Goal: Navigation & Orientation: Go to known website

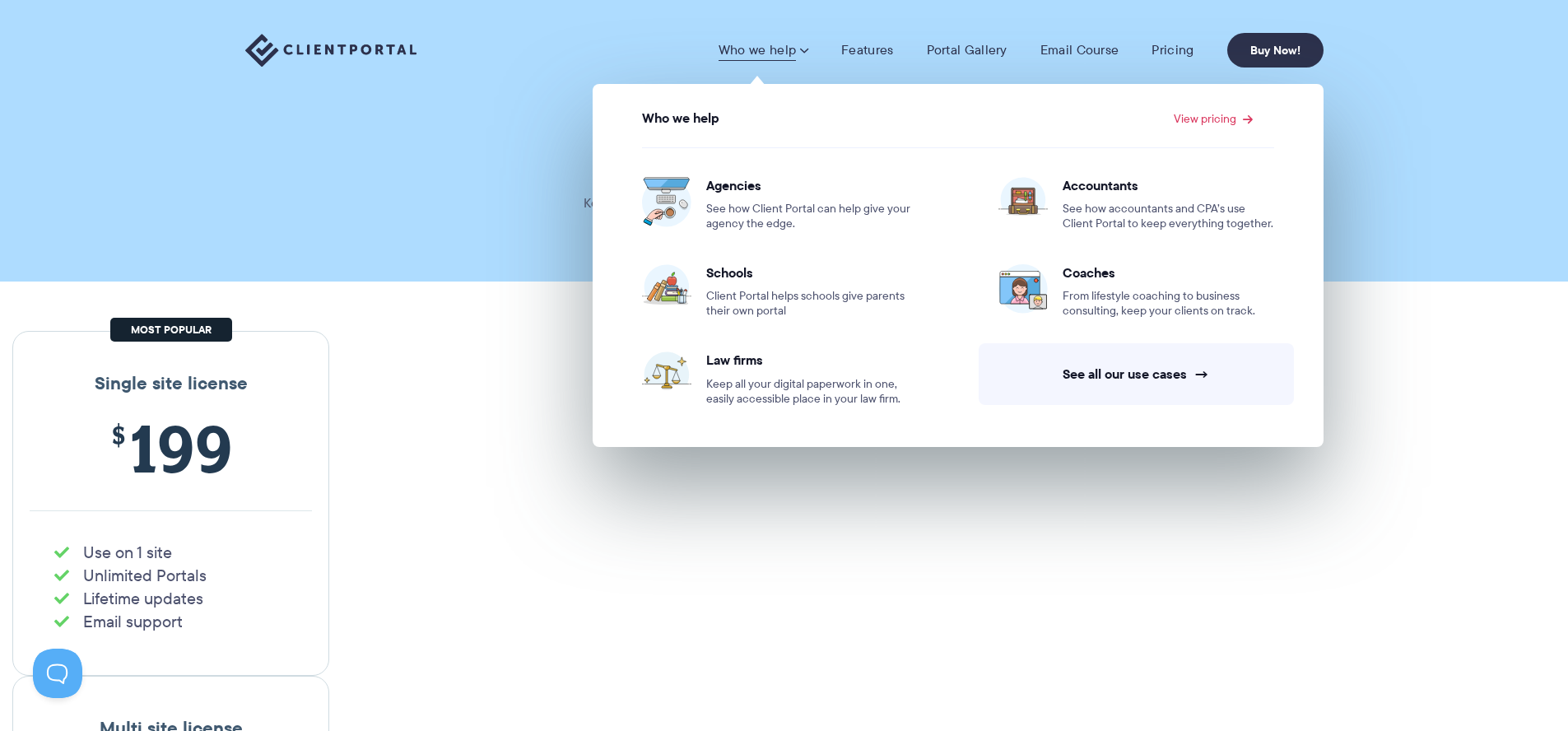
click at [803, 51] on span at bounding box center [803, 50] width 10 height 17
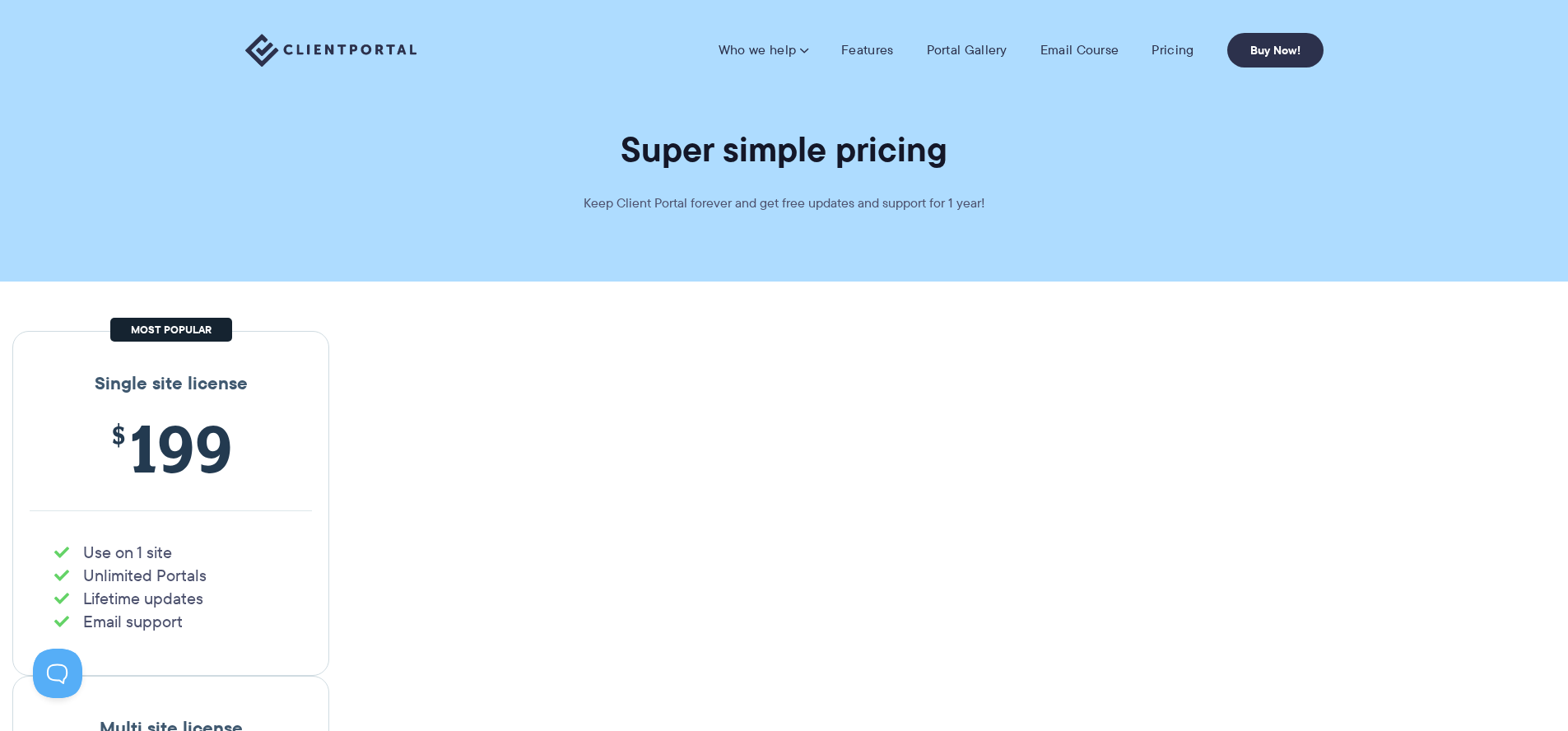
click at [803, 51] on span at bounding box center [803, 50] width 10 height 17
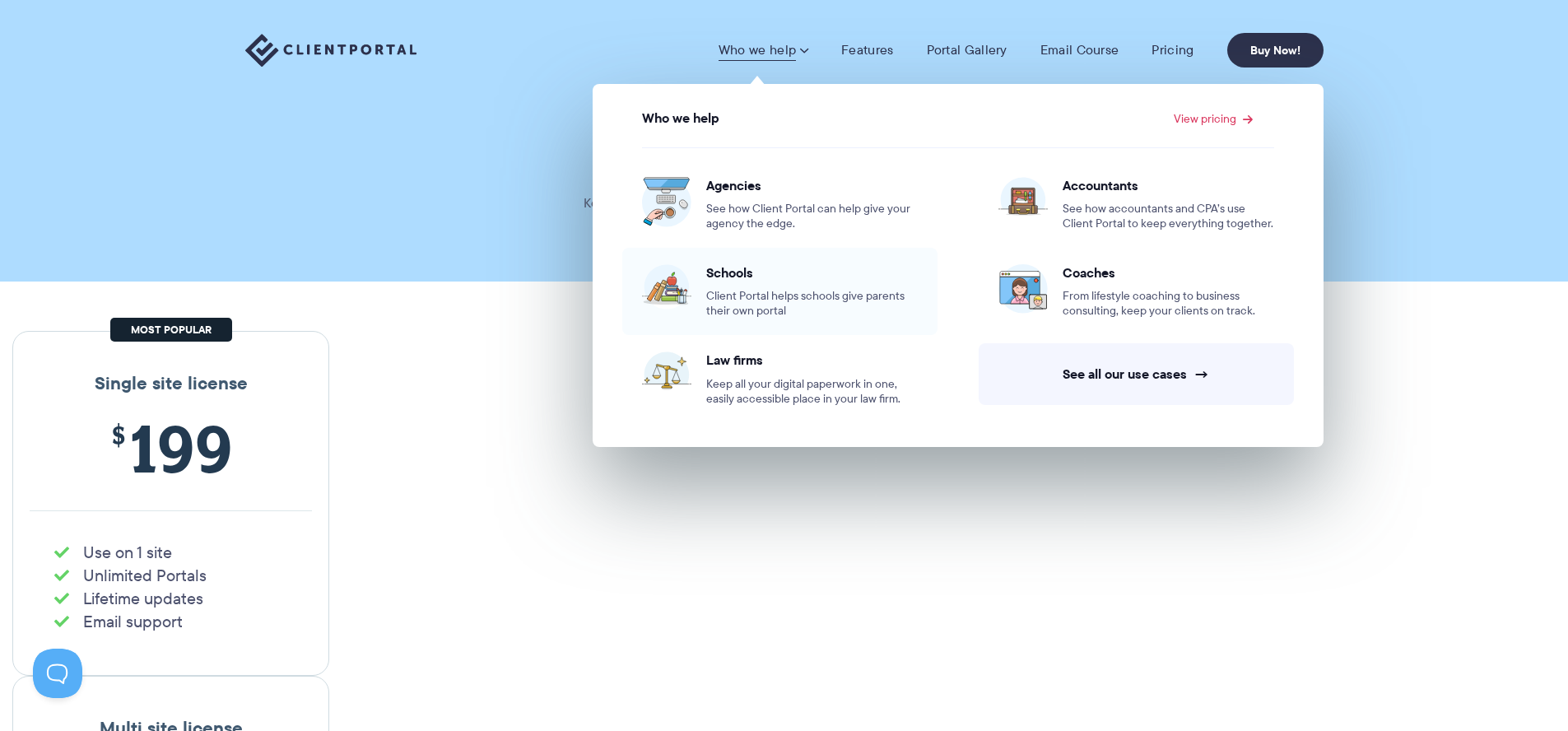
click at [736, 295] on span "Client Portal helps schools give parents their own portal" at bounding box center [812, 304] width 212 height 30
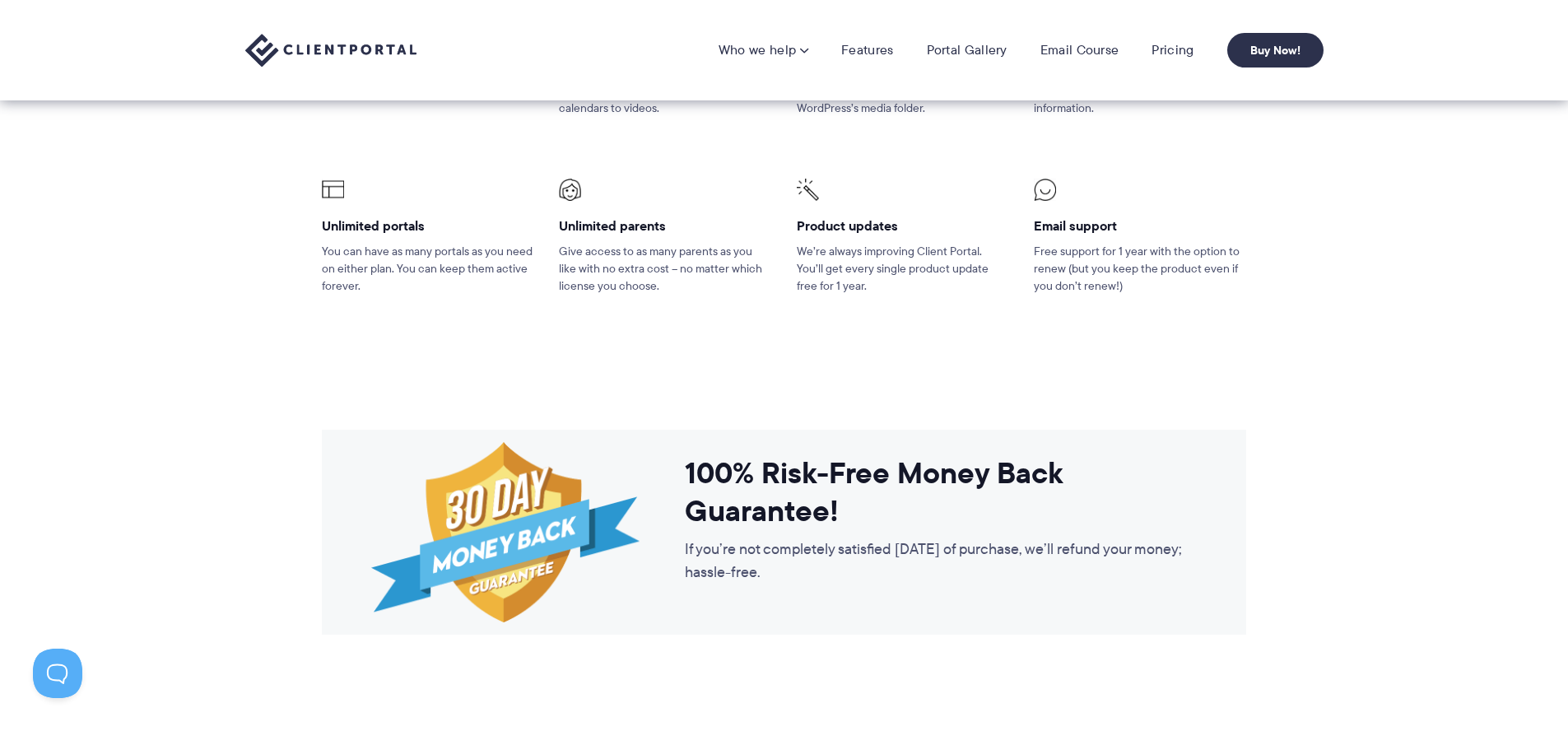
scroll to position [2285, 0]
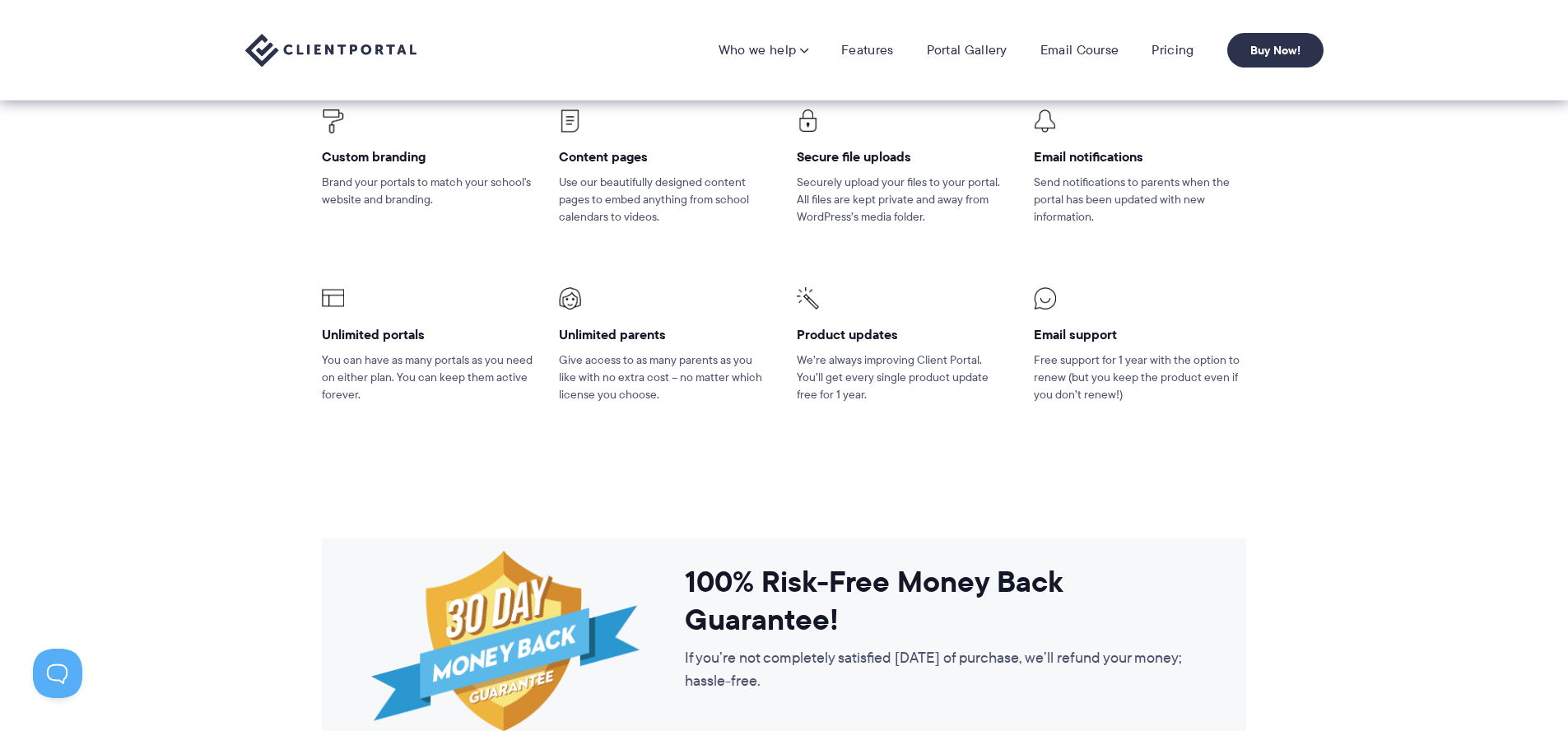
click at [846, 338] on h4 "Product updates" at bounding box center [903, 335] width 213 height 17
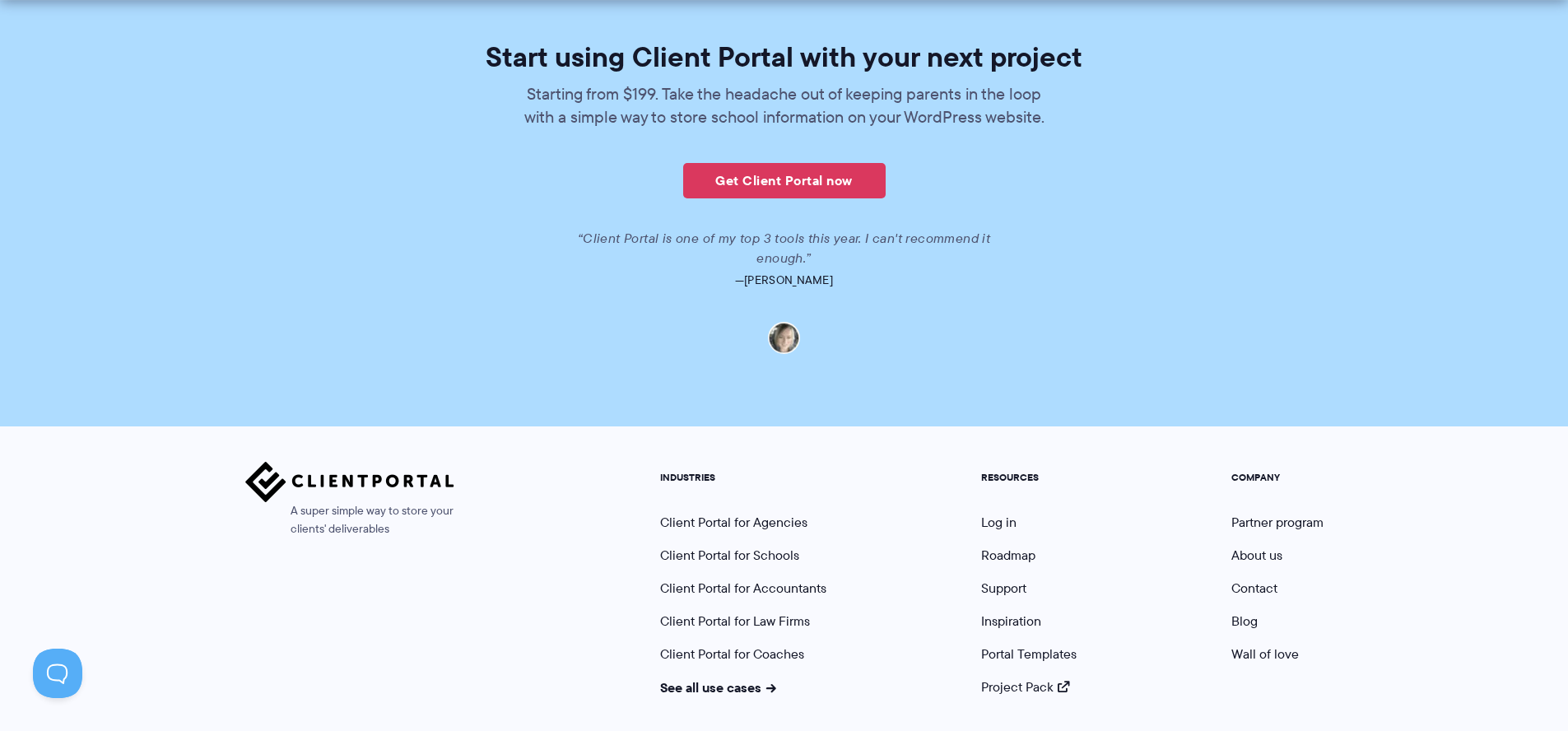
scroll to position [3617, 0]
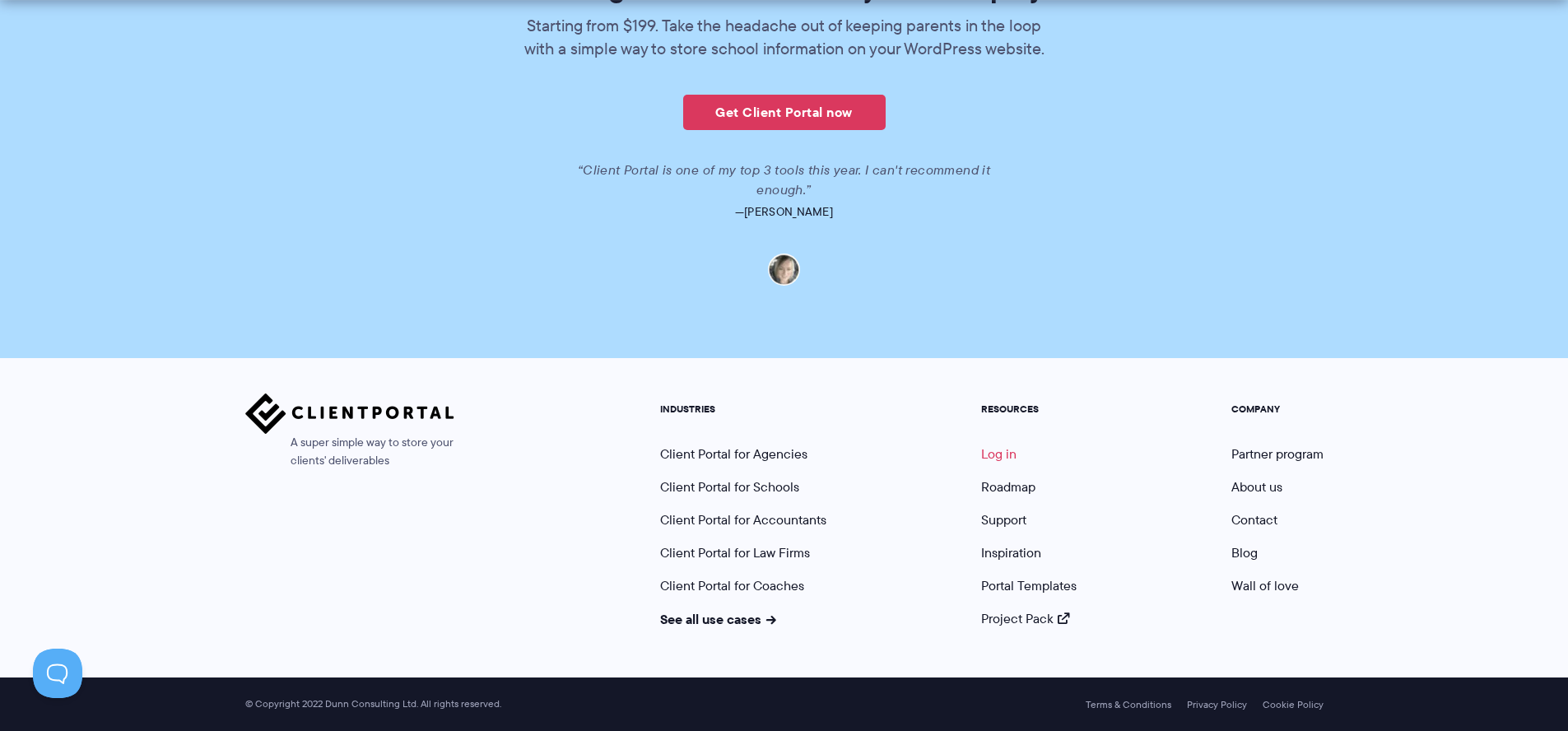
click at [1005, 451] on link "Log in" at bounding box center [999, 454] width 35 height 19
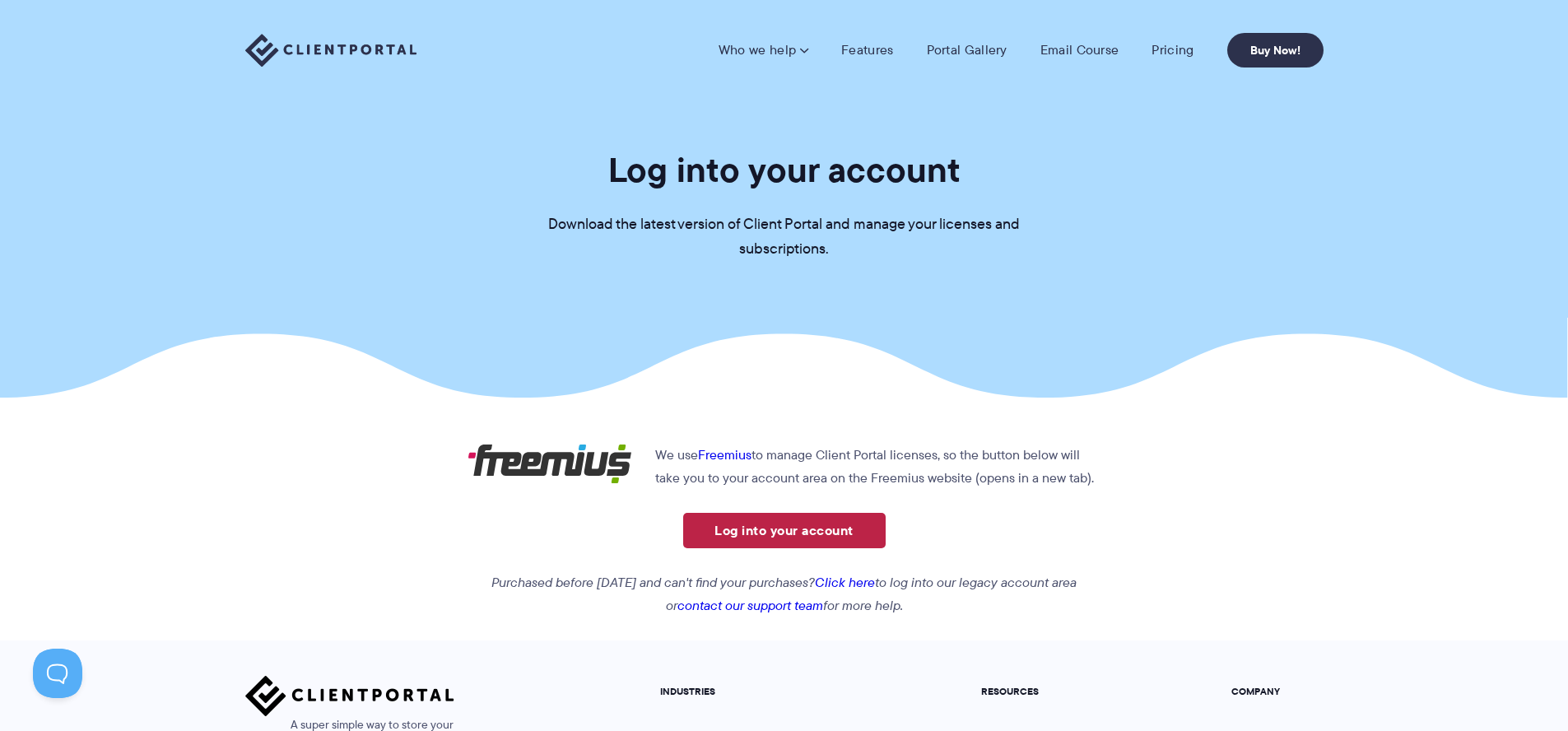
click at [784, 533] on link "Log into your account" at bounding box center [784, 530] width 203 height 35
click at [831, 532] on link "Log into your account" at bounding box center [784, 530] width 203 height 35
